Goal: Find specific page/section: Locate a particular part of the current website

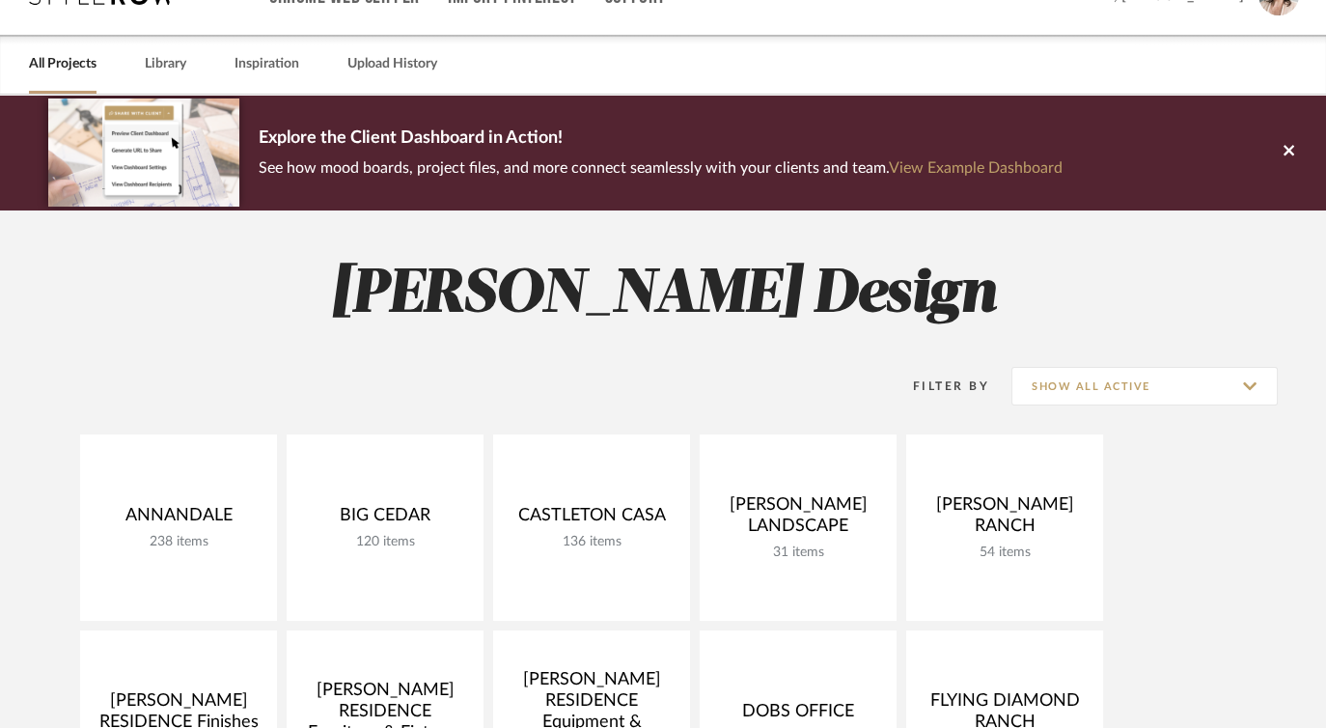
scroll to position [61, 0]
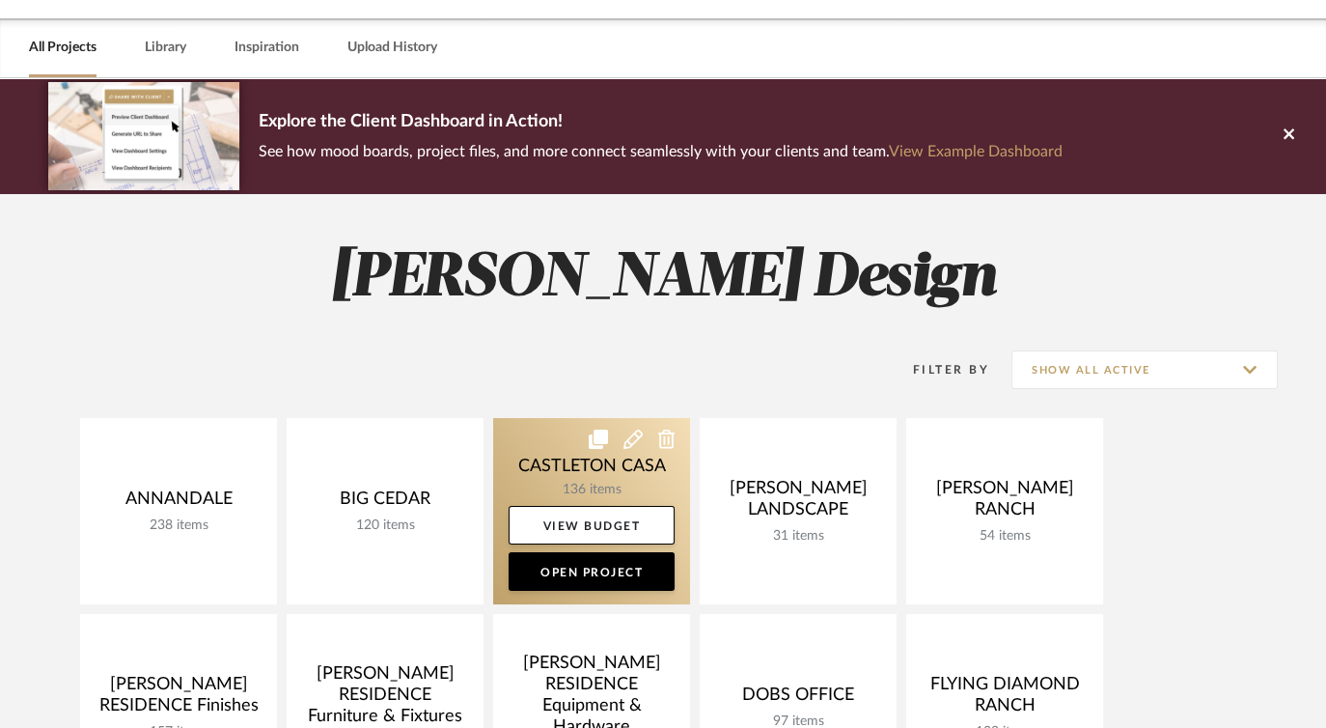
click at [578, 448] on link at bounding box center [591, 511] width 197 height 186
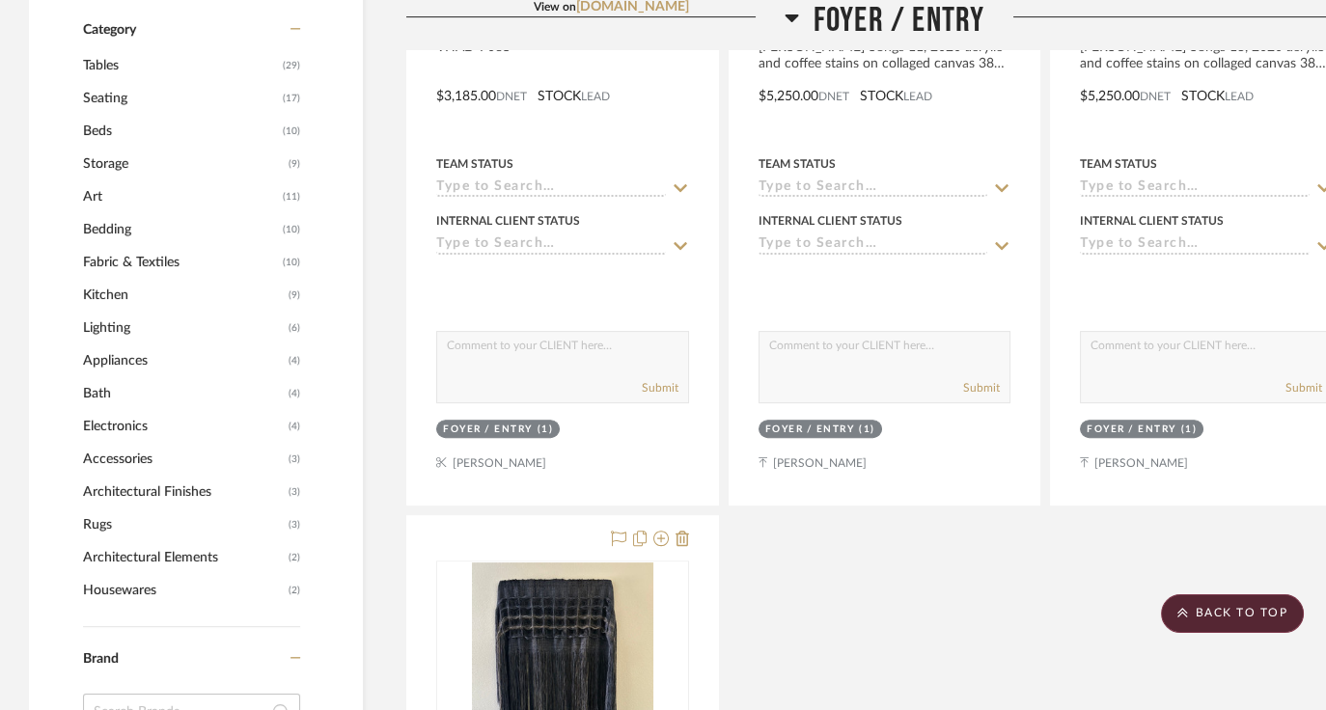
scroll to position [1092, 0]
click at [147, 134] on span "Beds" at bounding box center [180, 132] width 195 height 33
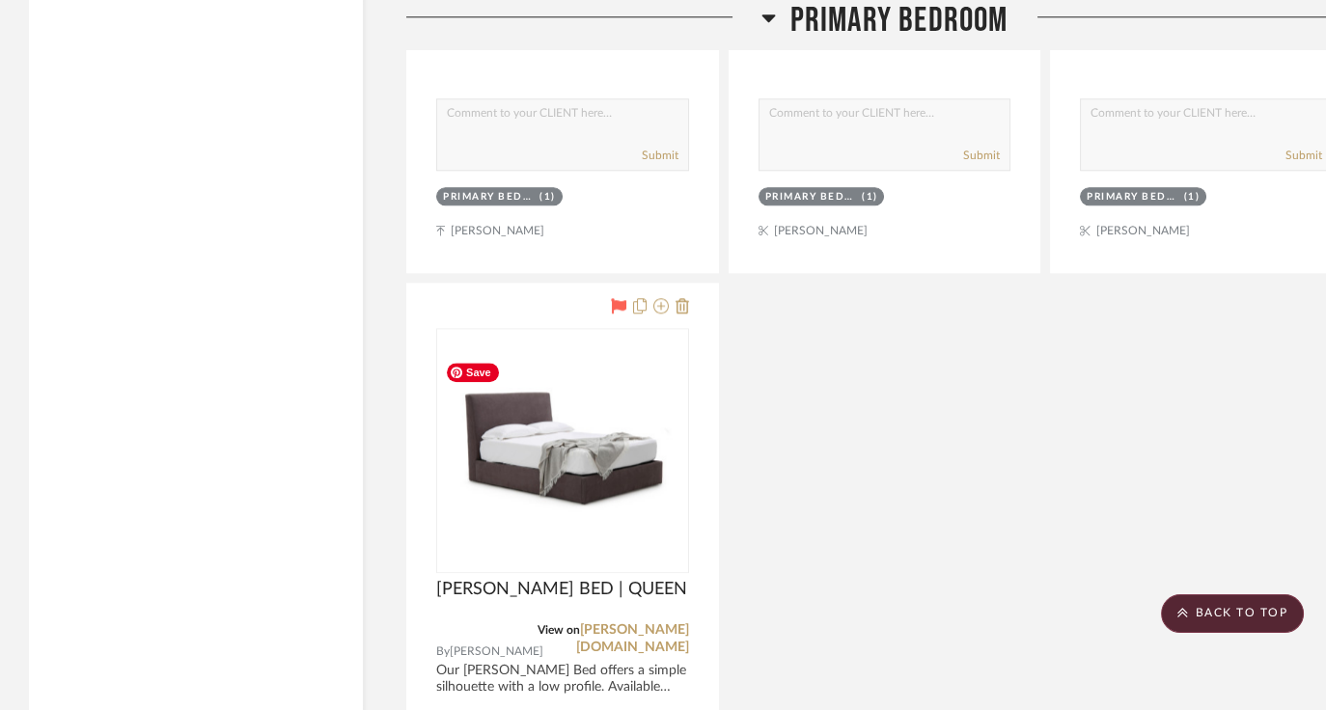
scroll to position [3056, 0]
click at [531, 464] on img "0" at bounding box center [562, 449] width 249 height 171
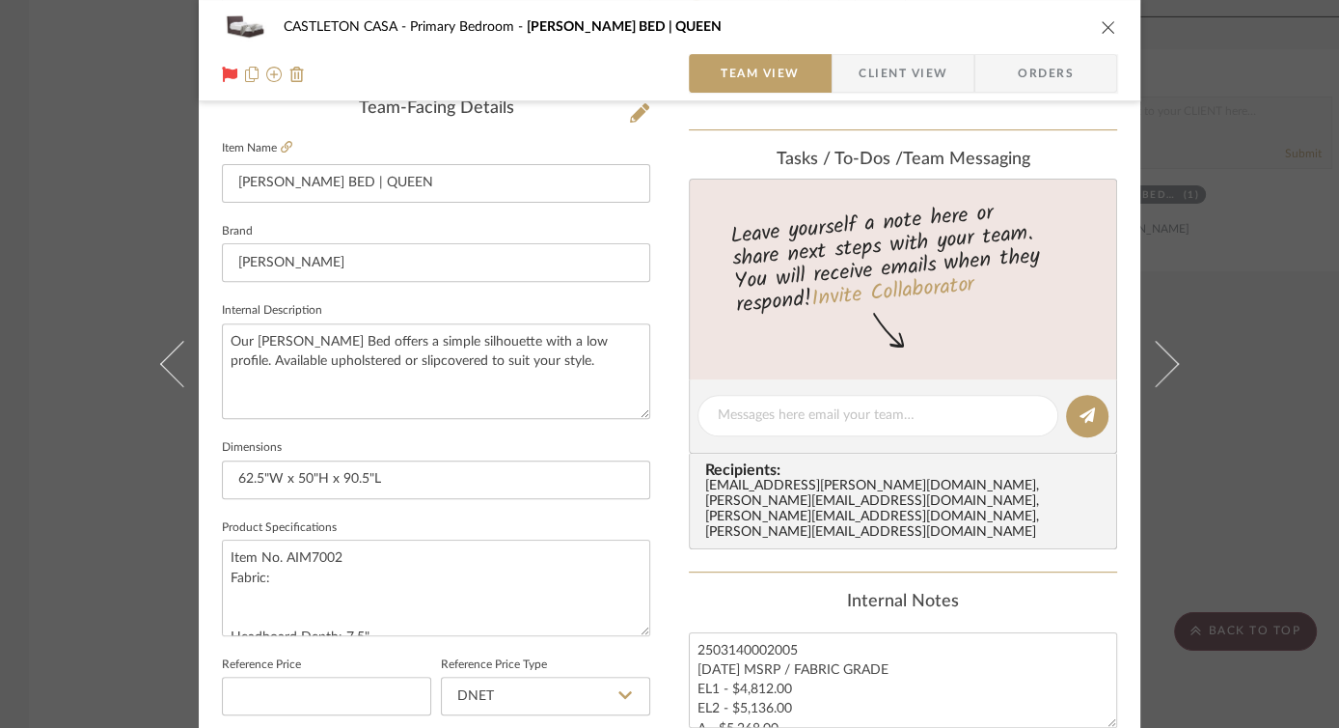
scroll to position [506, 0]
